Goal: Information Seeking & Learning: Find specific page/section

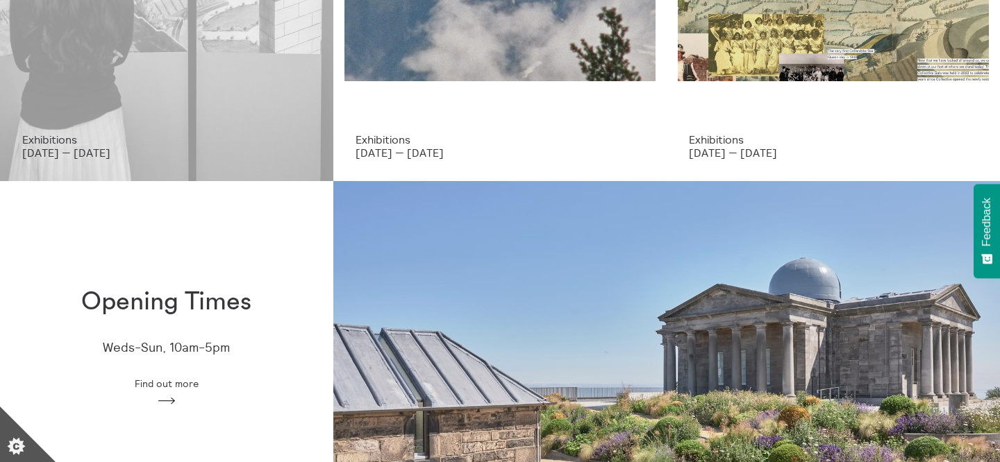
scroll to position [232, 0]
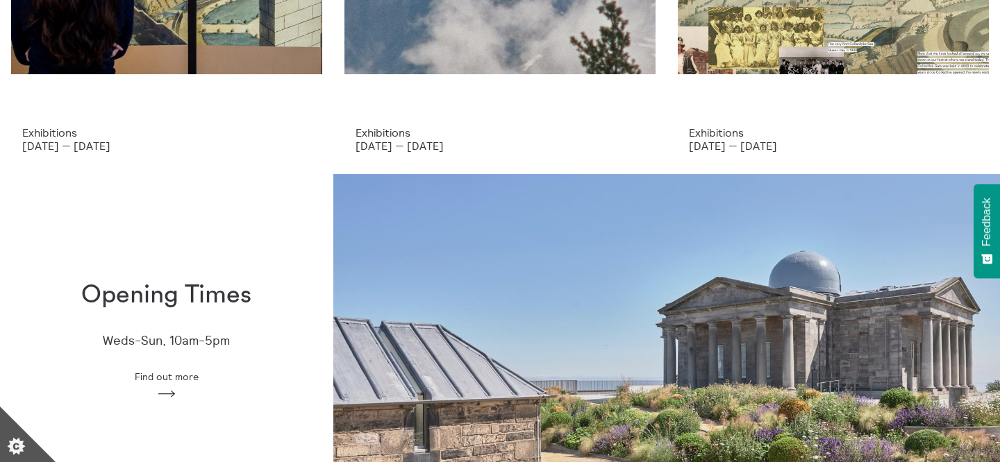
click at [192, 282] on h1 "Opening Times" at bounding box center [166, 295] width 170 height 28
